Goal: Task Accomplishment & Management: Use online tool/utility

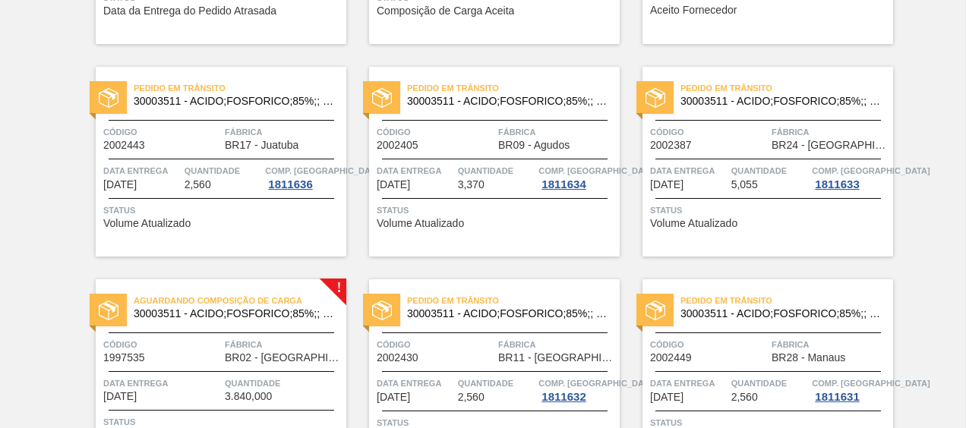
scroll to position [271, 0]
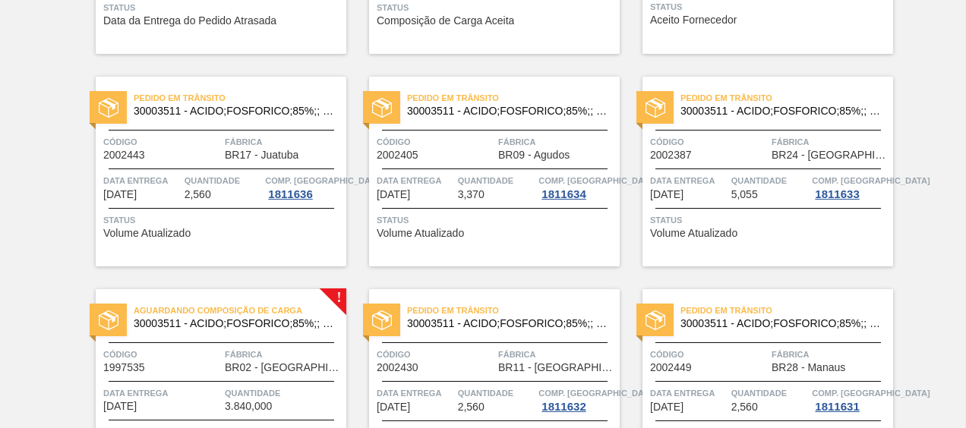
click at [114, 324] on img at bounding box center [109, 321] width 20 height 20
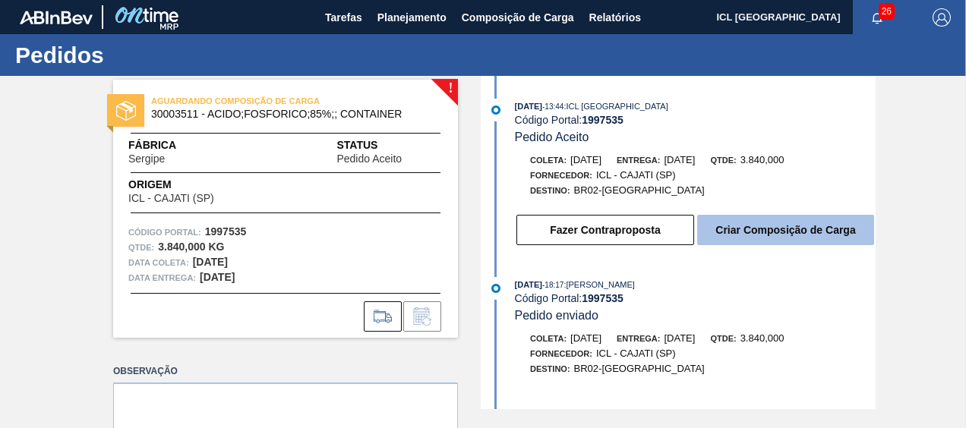
click at [714, 240] on button "Criar Composição de Carga" at bounding box center [785, 230] width 177 height 30
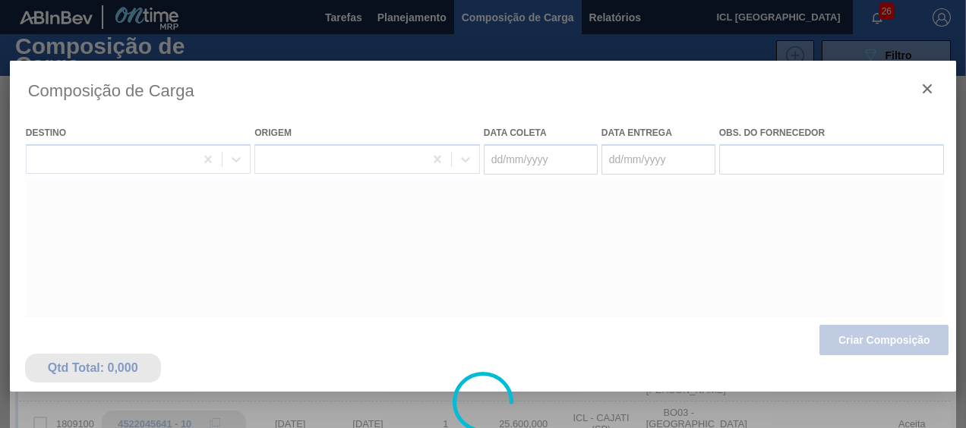
type coleta "04/08/2025"
type entrega "18/08/2025"
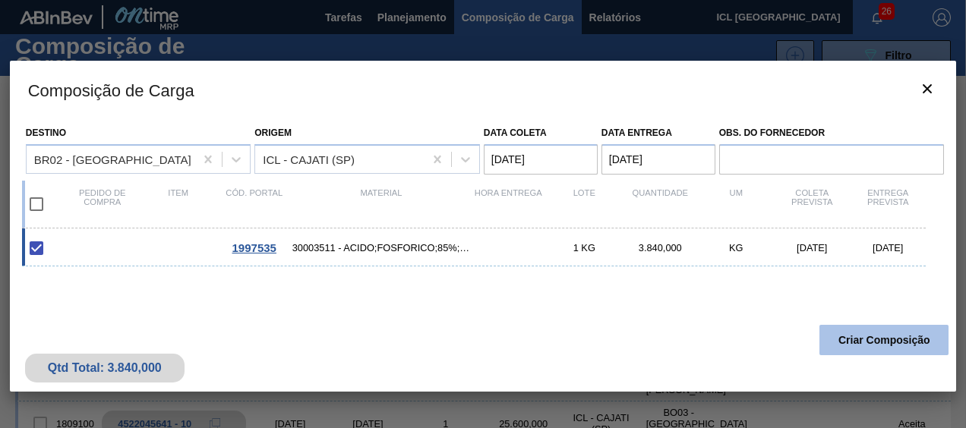
click at [901, 337] on button "Criar Composição" at bounding box center [884, 340] width 129 height 30
click at [903, 337] on button "Criar Composição" at bounding box center [884, 340] width 129 height 30
click at [904, 337] on button "Criar Composição" at bounding box center [884, 340] width 129 height 30
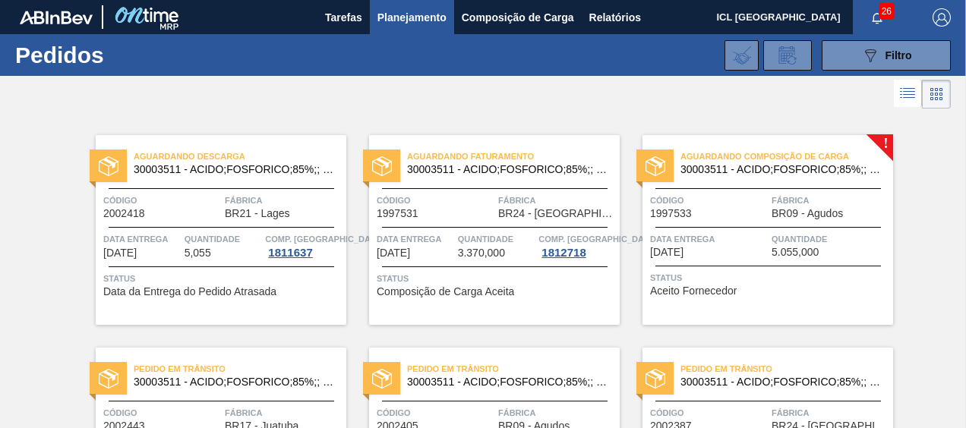
click at [729, 161] on span "Aguardando Composição de Carga" at bounding box center [787, 156] width 213 height 15
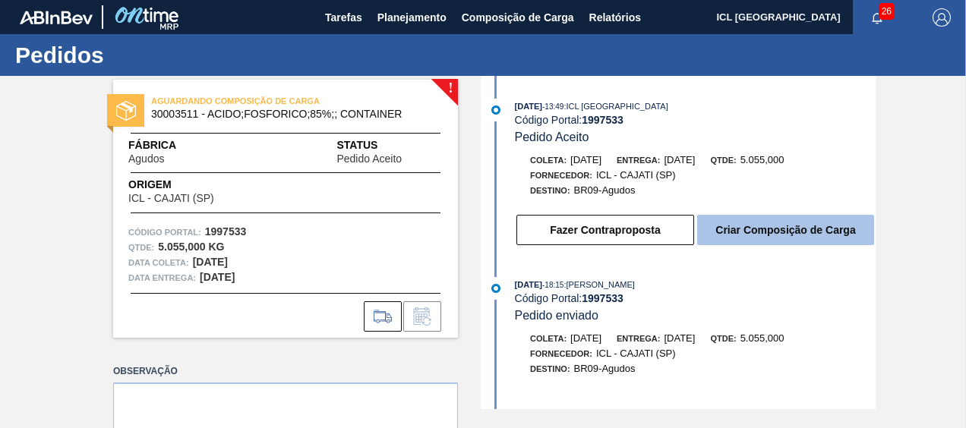
click at [751, 228] on button "Criar Composição de Carga" at bounding box center [785, 230] width 177 height 30
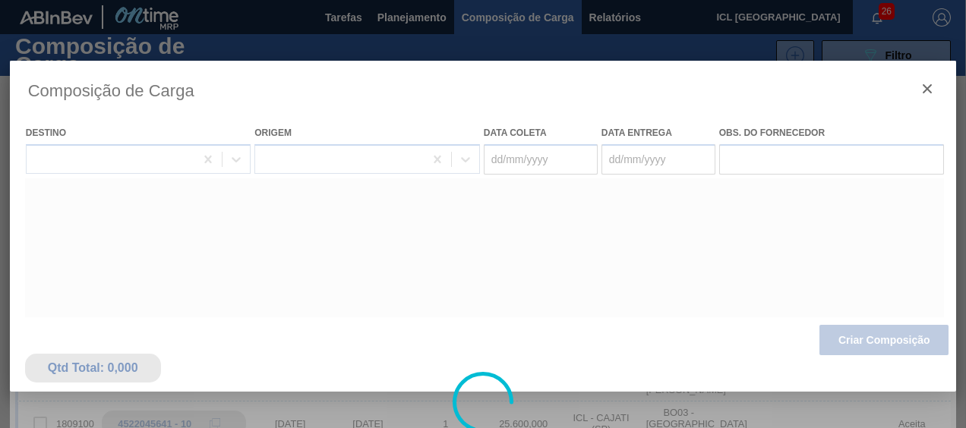
type coleta "04/08/2025"
type entrega "14/08/2025"
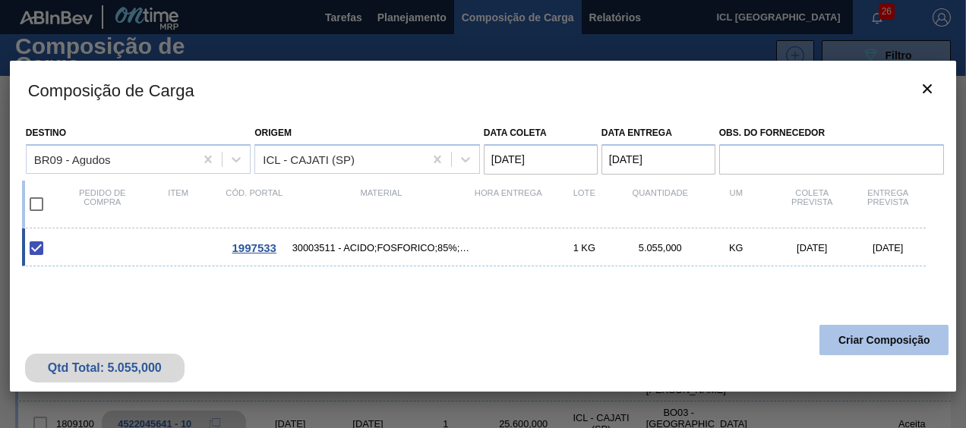
click at [859, 343] on button "Criar Composição" at bounding box center [884, 340] width 129 height 30
click at [837, 324] on div "Qtd Total: 5.055,000 Criar Composição" at bounding box center [483, 355] width 947 height 74
click at [692, 298] on div "1997533 30003511 - ACIDO;FOSFORICO;85%;; CONTAINER 1 KG 5.055,000 KG 04/08/2025…" at bounding box center [480, 310] width 917 height 163
click at [863, 327] on button "Criar Composição" at bounding box center [884, 340] width 129 height 30
click at [847, 325] on button "Criar Composição" at bounding box center [884, 340] width 129 height 30
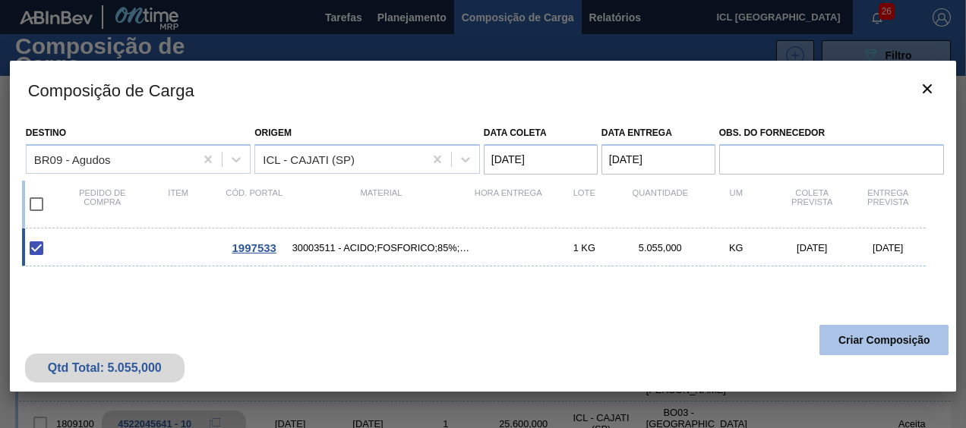
click at [847, 325] on button "Criar Composição" at bounding box center [884, 340] width 129 height 30
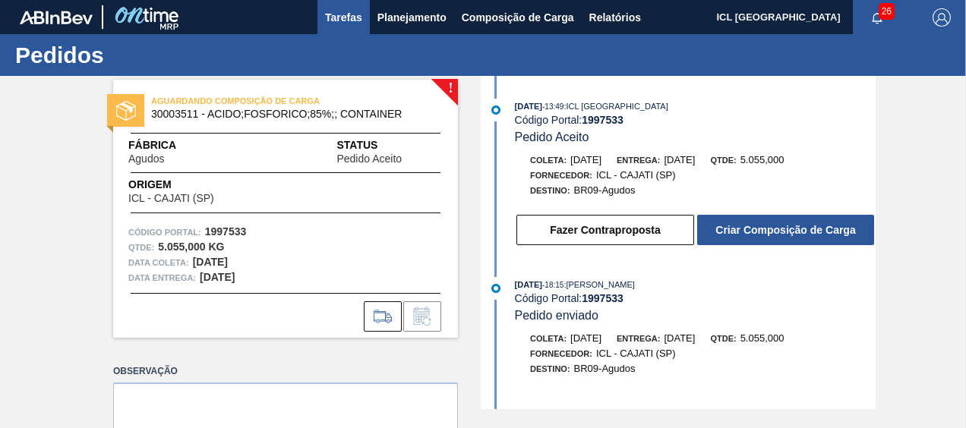
click at [368, 14] on button "Tarefas" at bounding box center [344, 17] width 52 height 34
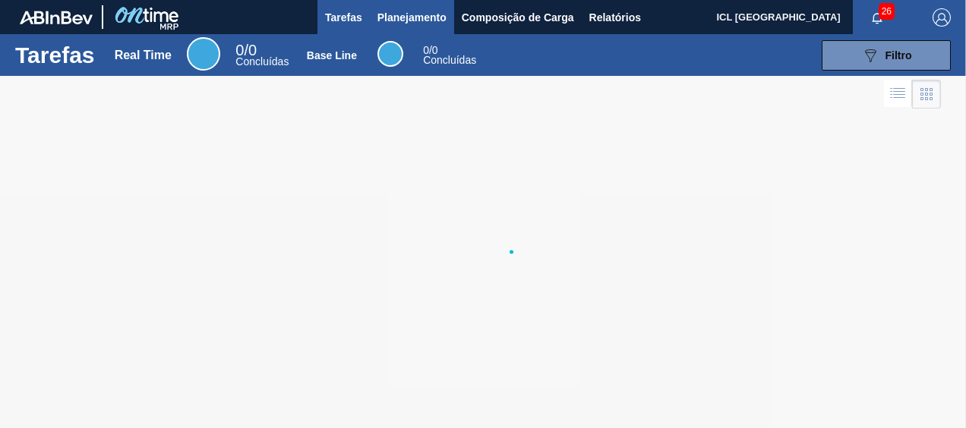
click at [384, 15] on span "Planejamento" at bounding box center [412, 17] width 69 height 18
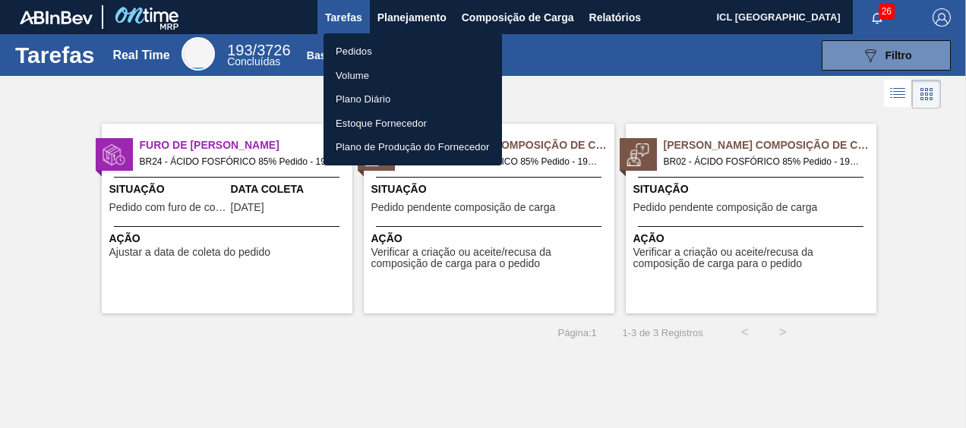
click at [411, 17] on div at bounding box center [483, 214] width 966 height 428
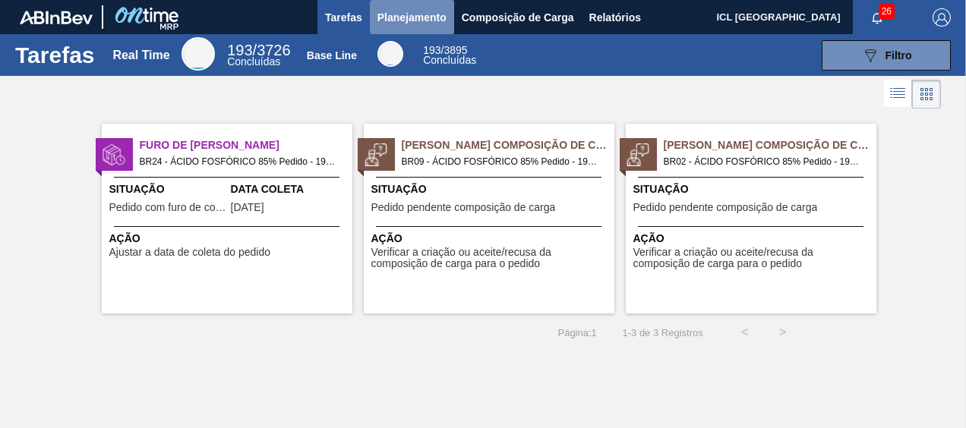
click at [409, 19] on span "Planejamento" at bounding box center [412, 17] width 69 height 18
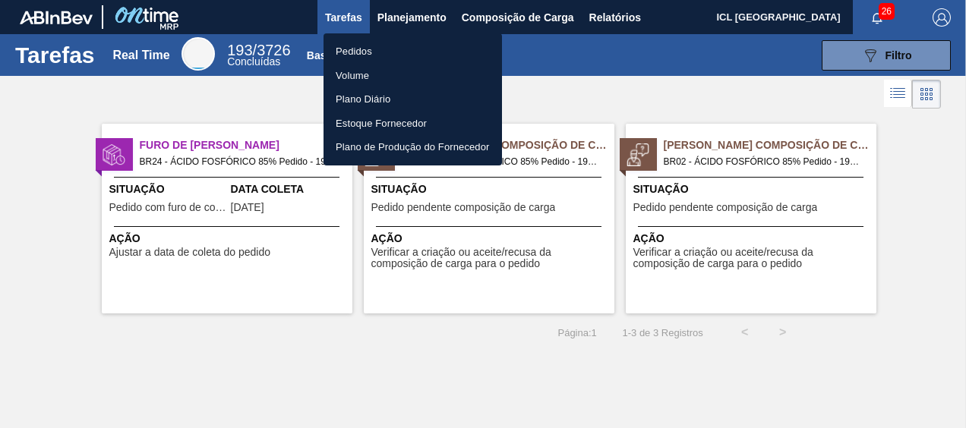
click at [381, 49] on li "Pedidos" at bounding box center [413, 52] width 179 height 24
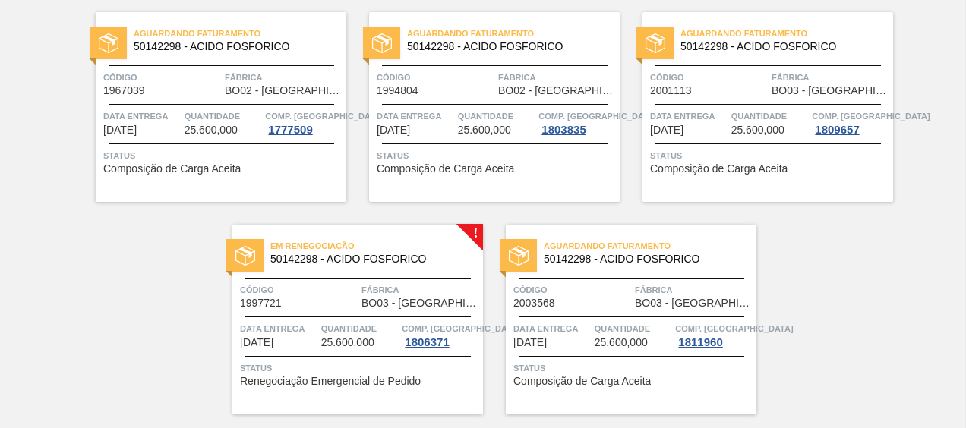
scroll to position [803, 0]
